Goal: Task Accomplishment & Management: Manage account settings

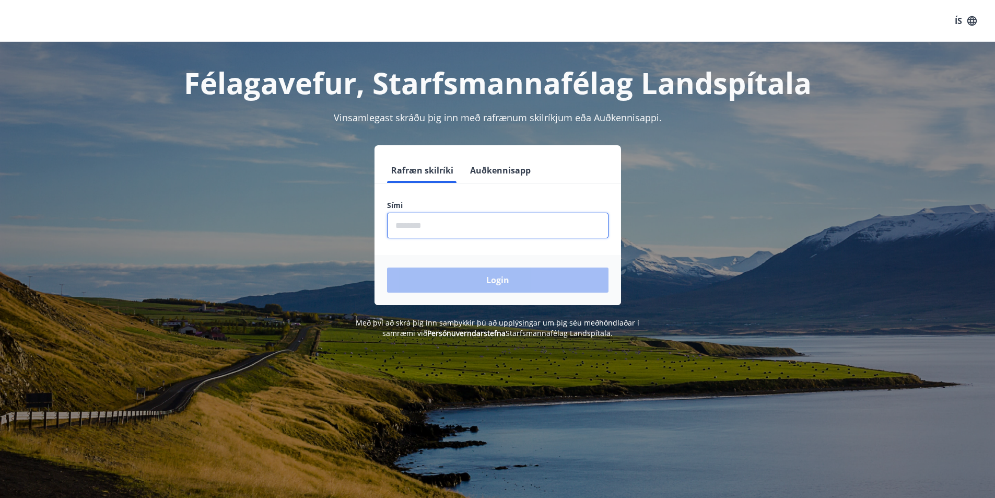
click at [411, 221] on input "phone" at bounding box center [497, 226] width 221 height 26
type input "********"
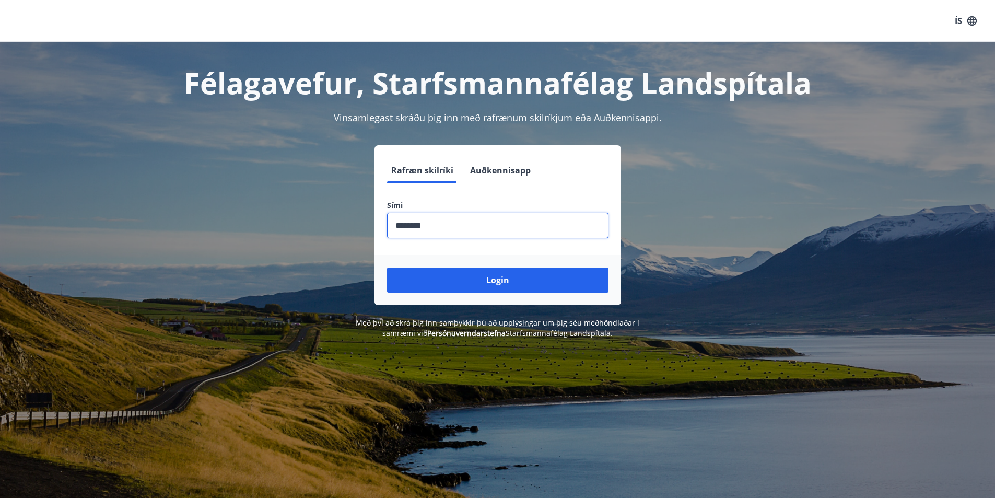
click at [492, 277] on button "Login" at bounding box center [497, 279] width 221 height 25
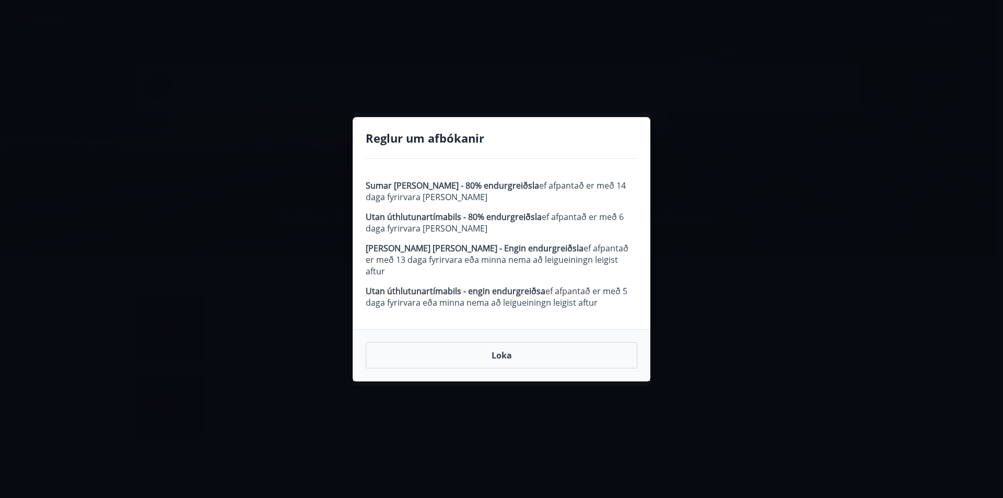
click at [415, 222] on strong "Utan úthlutunartímabils - 80% endurgreiðsla" at bounding box center [454, 216] width 176 height 11
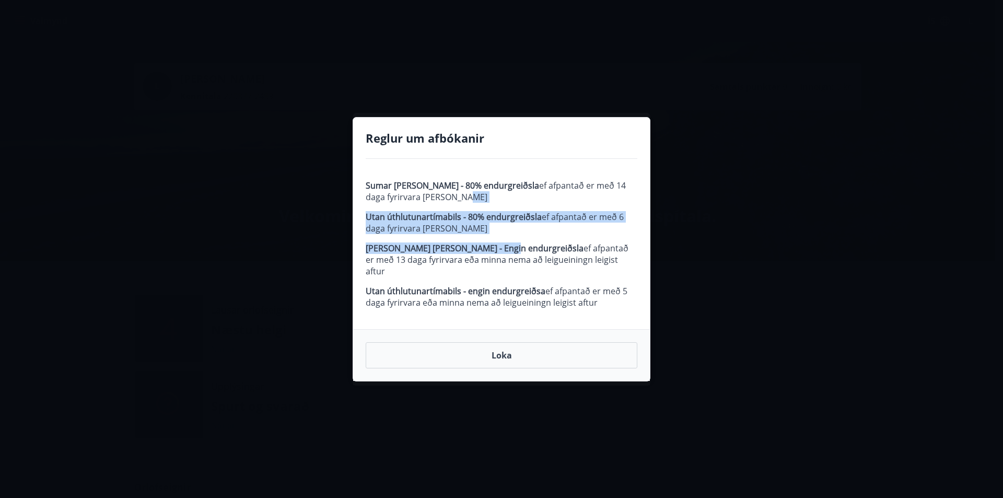
drag, startPoint x: 544, startPoint y: 199, endPoint x: 506, endPoint y: 259, distance: 70.8
click at [506, 259] on span "Sumar og páskar - 80% endurgreiðsla ef afpantað er með 14 daga fyrirvara eða me…" at bounding box center [502, 244] width 272 height 128
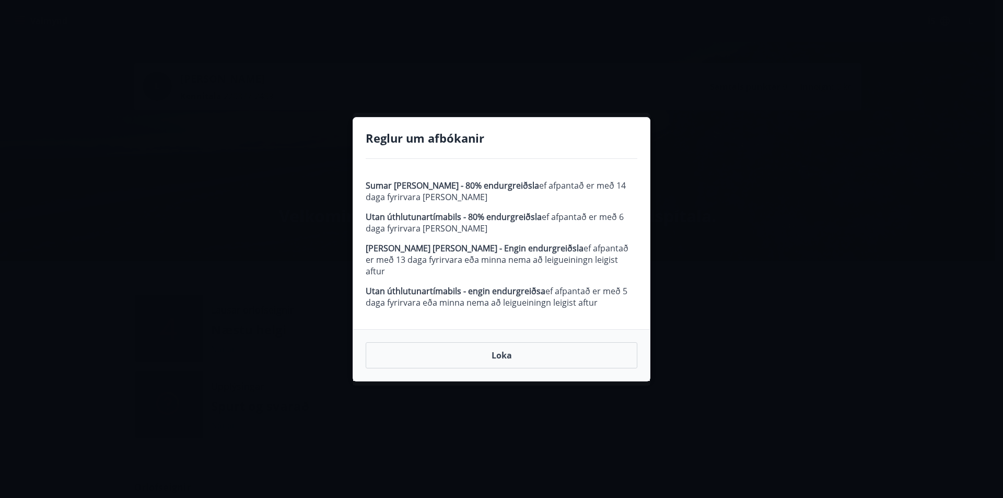
click at [800, 279] on div "Reglur um afbókanir Sumar og páskar - 80% endurgreiðsla ef afpantað er með 14 d…" at bounding box center [501, 249] width 1003 height 498
click at [500, 352] on button "Loka" at bounding box center [502, 355] width 272 height 26
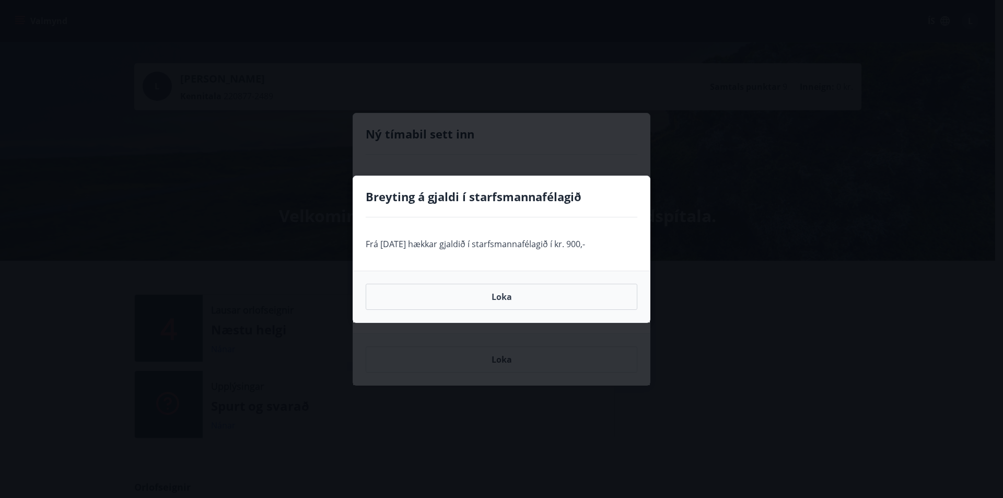
click at [460, 347] on div "Breyting á gjaldi í starfsmannafélagið Frá 1. júlí hækkar gjaldið í starfsmanna…" at bounding box center [501, 249] width 1003 height 498
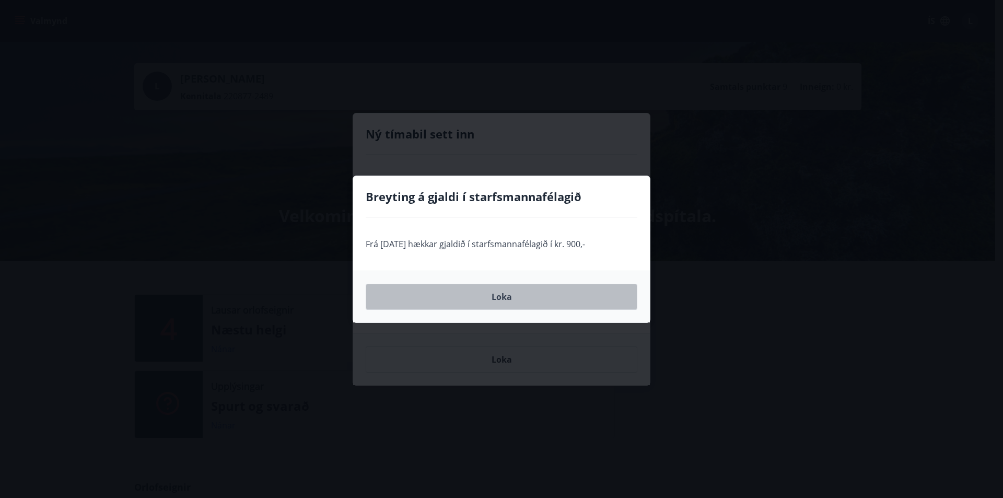
click at [514, 302] on button "Loka" at bounding box center [502, 297] width 272 height 26
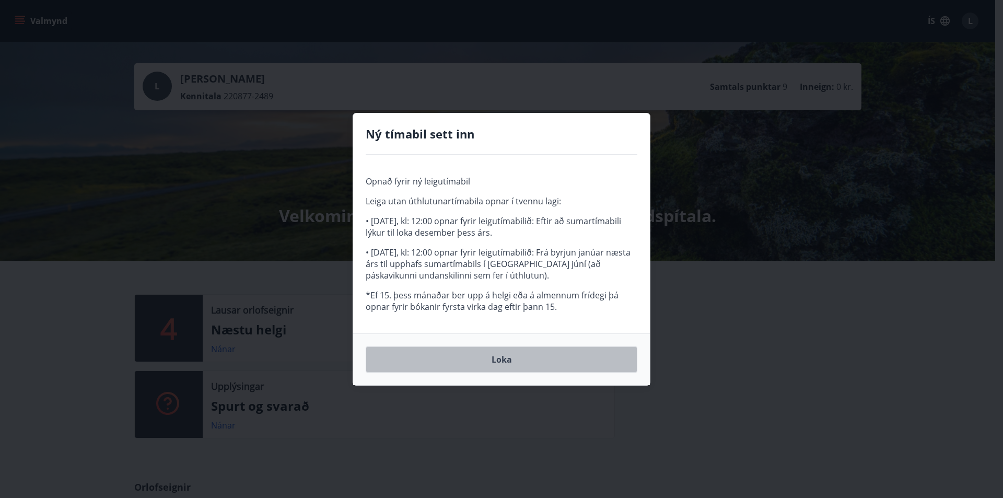
click at [513, 362] on button "Loka" at bounding box center [502, 359] width 272 height 26
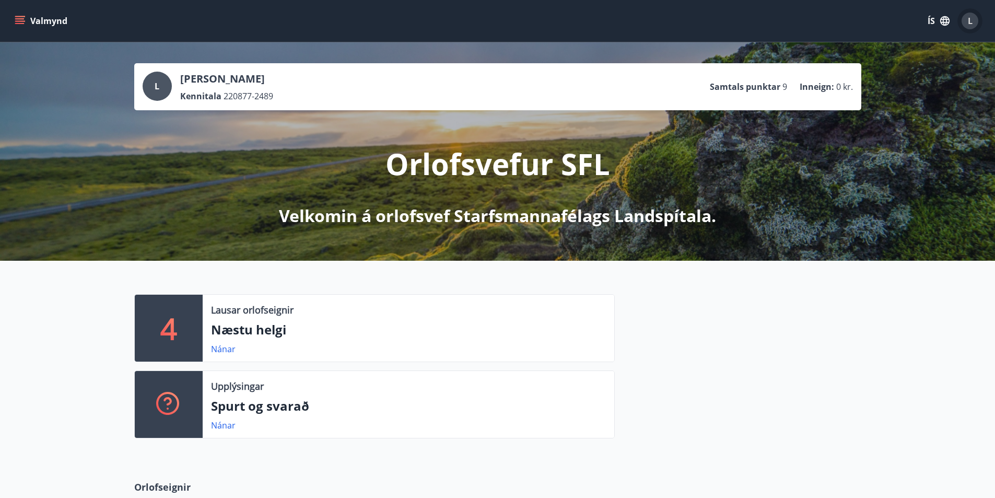
click at [971, 23] on span "L" at bounding box center [970, 20] width 5 height 11
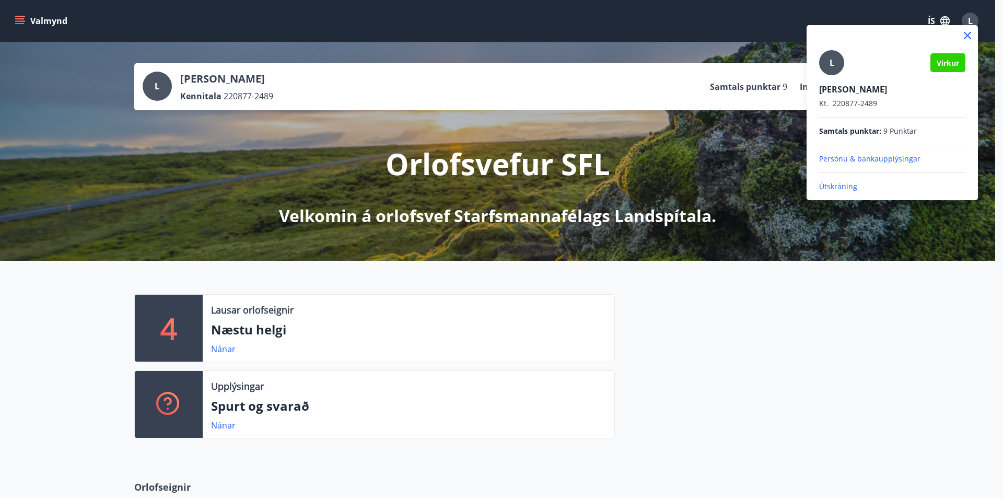
click at [843, 193] on div "L Virkur Luz Pelayo Ramos Kt. 220877-2489 Samtals punktar : 9 Punktar Persónu &…" at bounding box center [891, 112] width 171 height 175
click at [843, 185] on p "Útskráning" at bounding box center [892, 186] width 146 height 10
